Goal: Information Seeking & Learning: Learn about a topic

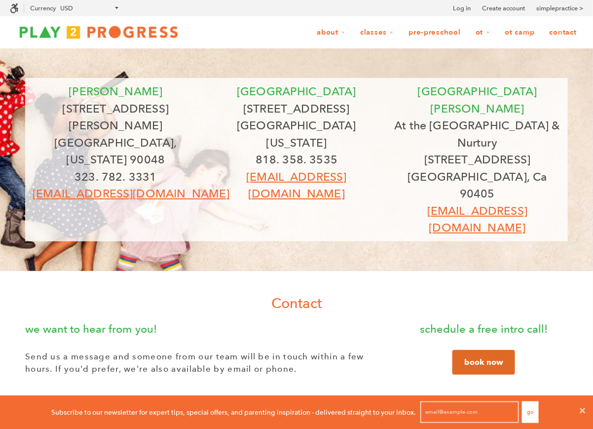
scroll to position [0, 0]
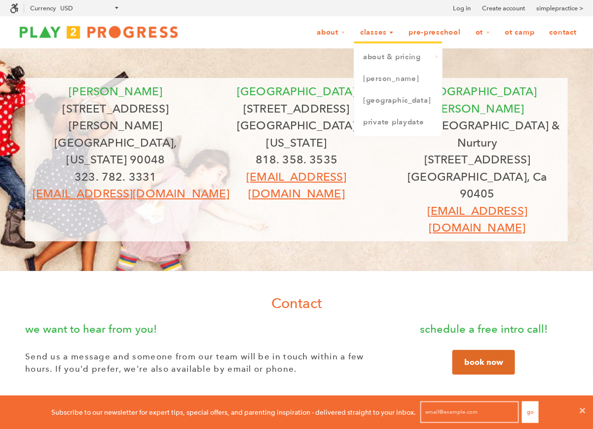
click at [373, 33] on link "Classes" at bounding box center [377, 32] width 46 height 19
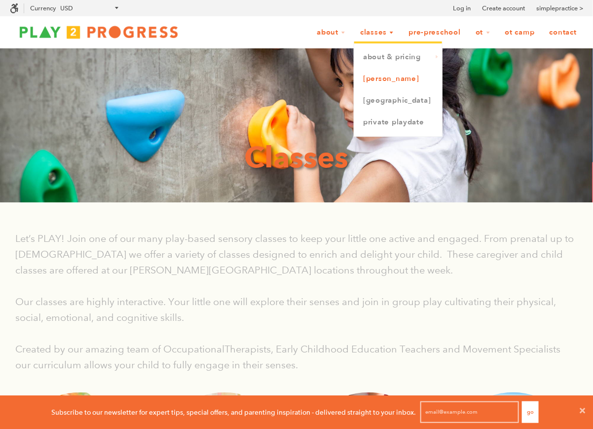
scroll to position [0, 0]
click at [380, 73] on link "[PERSON_NAME]" at bounding box center [398, 79] width 88 height 22
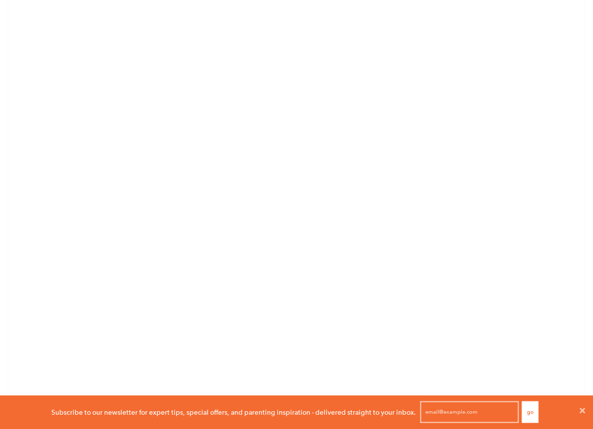
scroll to position [691, 0]
